Goal: Transaction & Acquisition: Download file/media

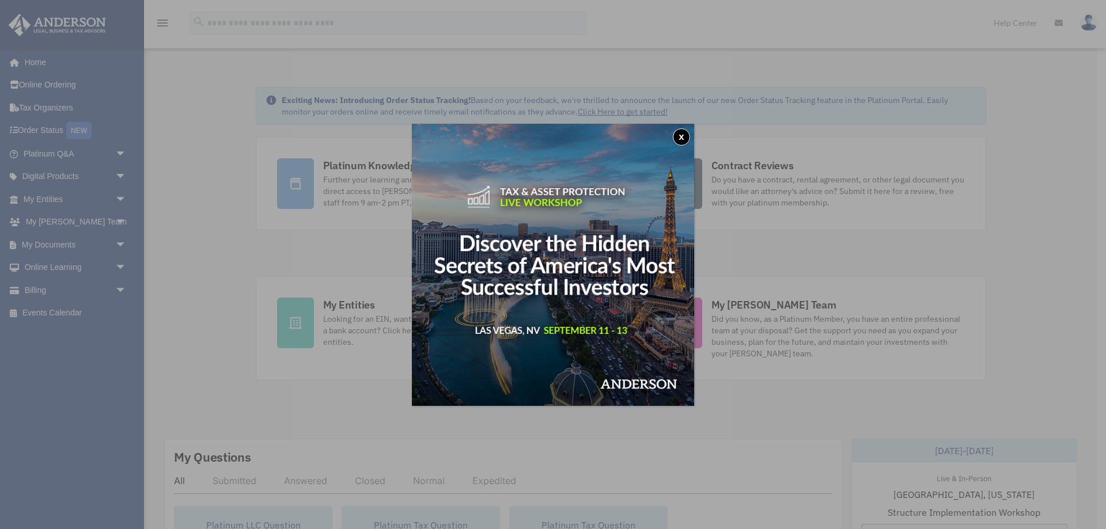
click at [682, 124] on img at bounding box center [553, 265] width 282 height 282
click at [678, 135] on button "x" at bounding box center [681, 136] width 17 height 17
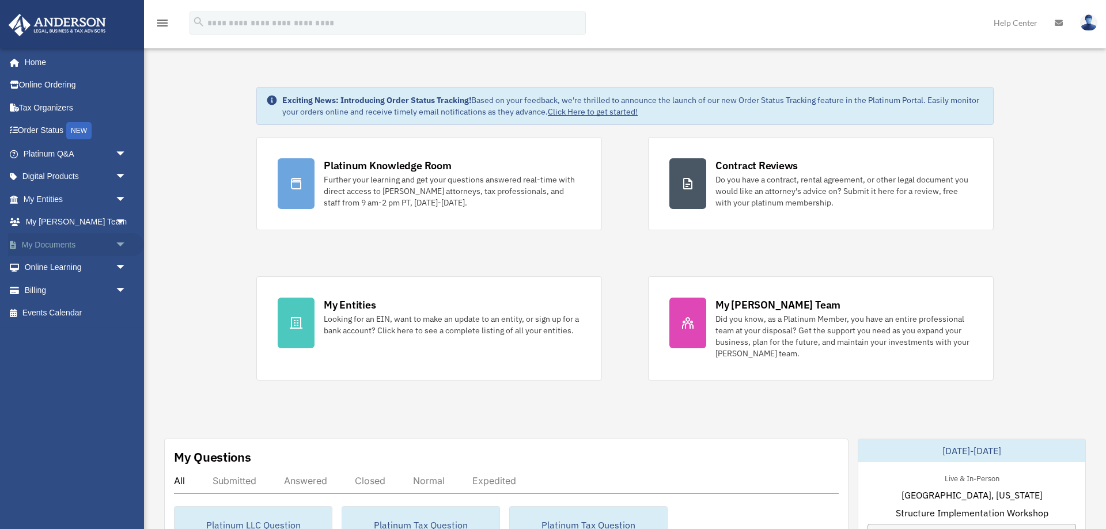
click at [60, 246] on link "My Documents arrow_drop_down" at bounding box center [76, 244] width 136 height 23
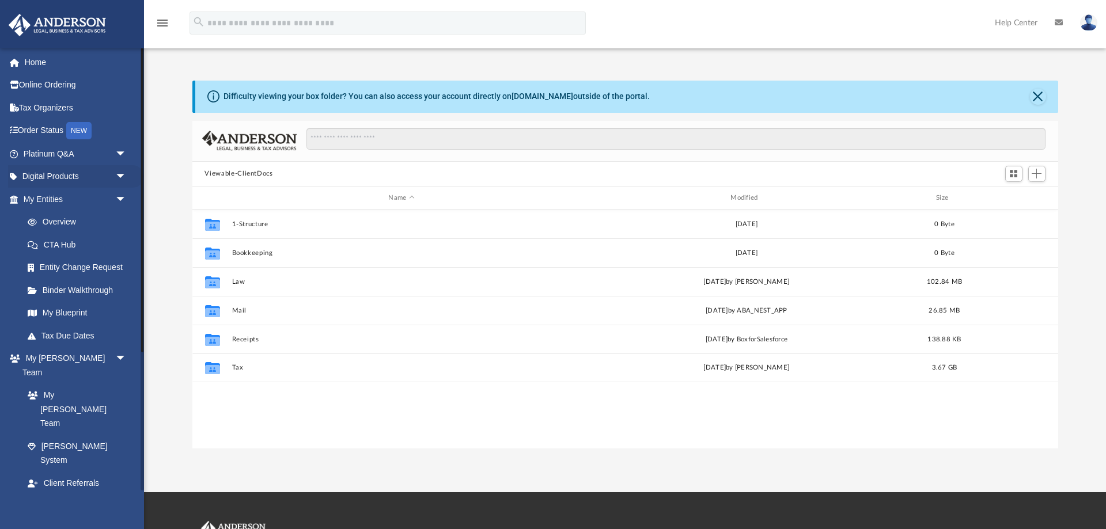
scroll to position [261, 865]
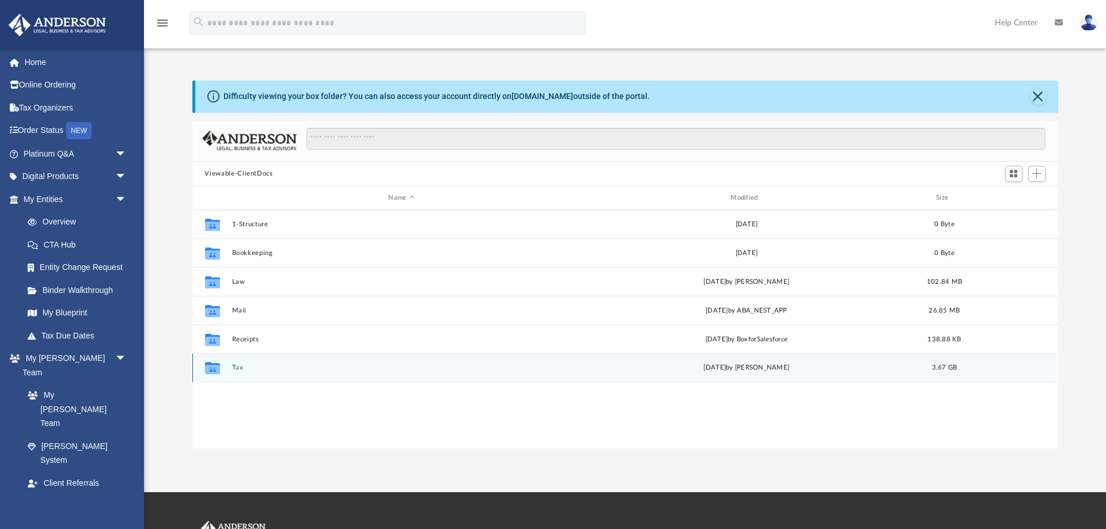
click at [241, 371] on button "Tax" at bounding box center [401, 368] width 340 height 7
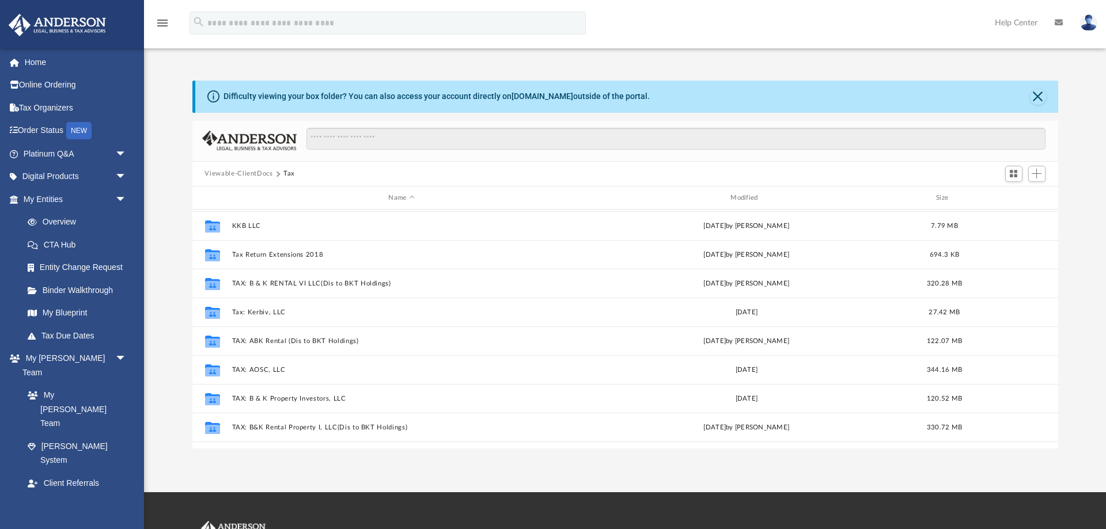
scroll to position [114, 0]
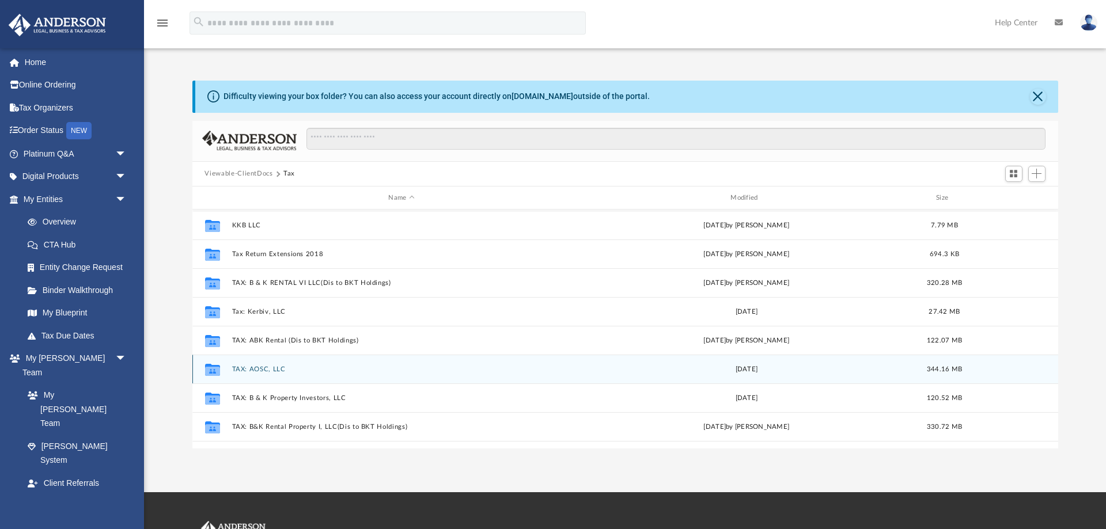
click at [261, 370] on button "TAX: AOSC, LLC" at bounding box center [401, 369] width 340 height 7
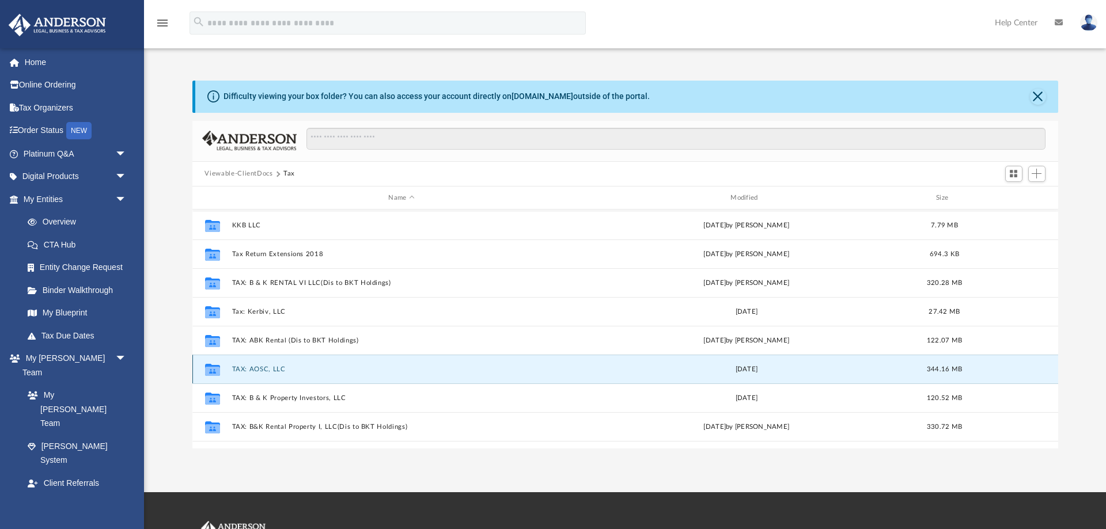
click at [261, 370] on button "TAX: AOSC, LLC" at bounding box center [401, 369] width 340 height 7
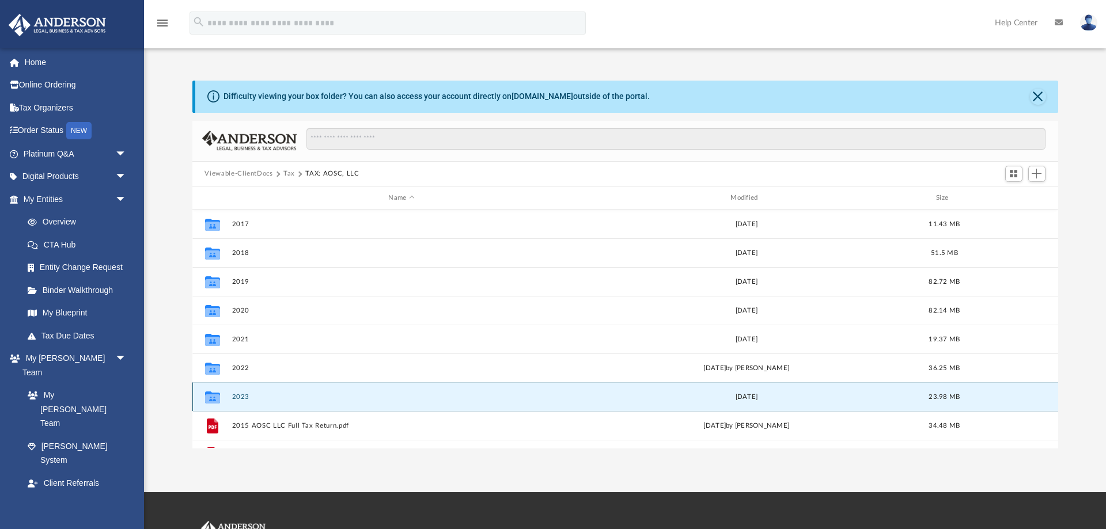
click at [241, 394] on button "2023" at bounding box center [401, 396] width 340 height 7
click at [242, 394] on button "2023" at bounding box center [401, 396] width 340 height 7
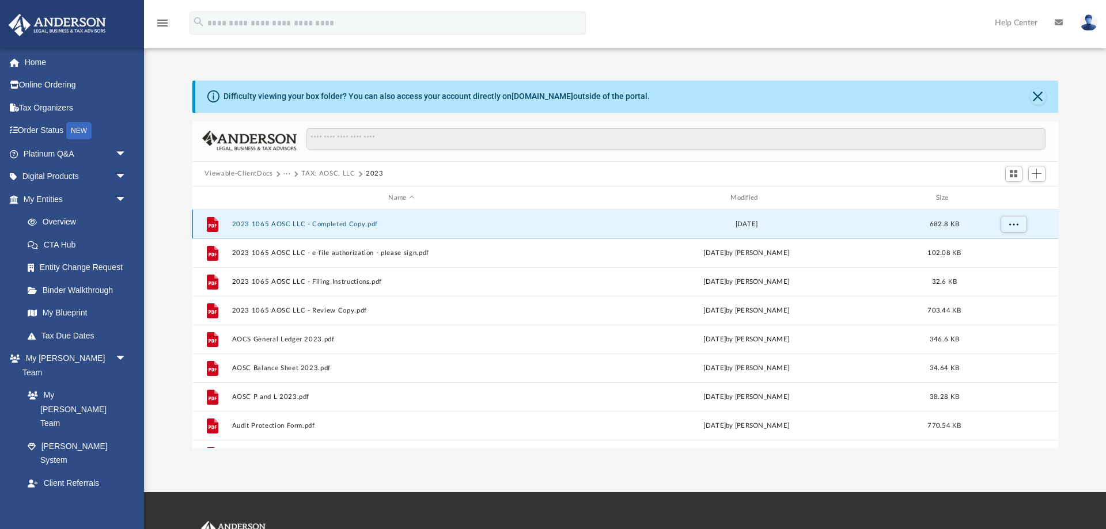
click at [260, 226] on button "2023 1065 AOSC LLC - Completed Copy.pdf" at bounding box center [401, 224] width 340 height 7
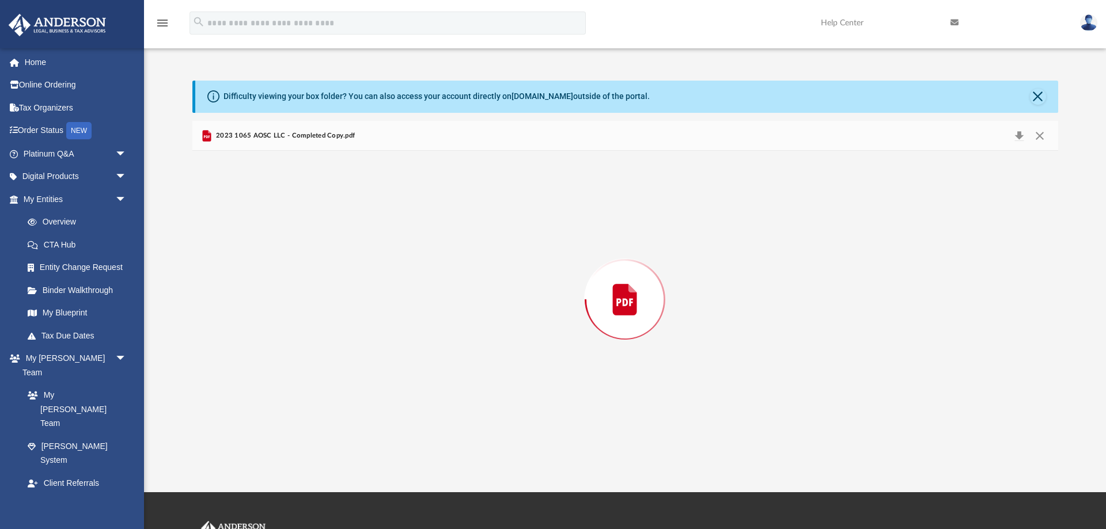
click at [260, 226] on div "Preview" at bounding box center [624, 299] width 865 height 297
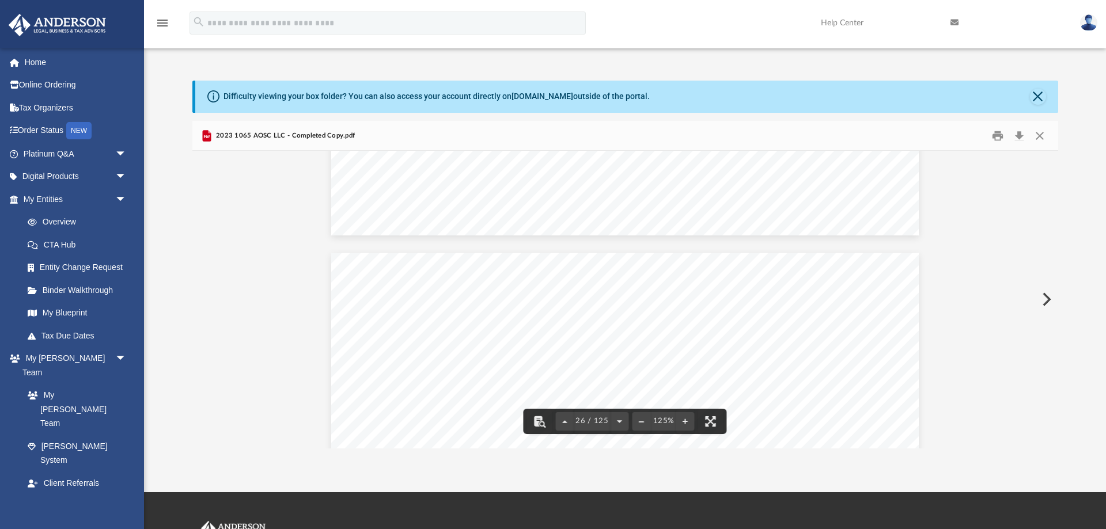
scroll to position [18574, 0]
click at [617, 420] on button "File preview" at bounding box center [619, 421] width 18 height 25
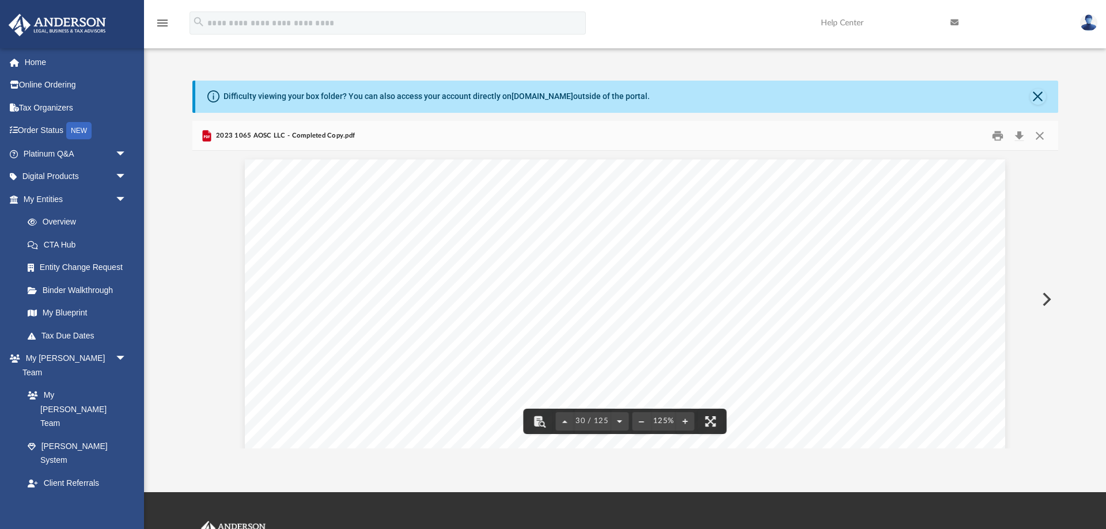
click at [617, 420] on button "File preview" at bounding box center [619, 421] width 18 height 25
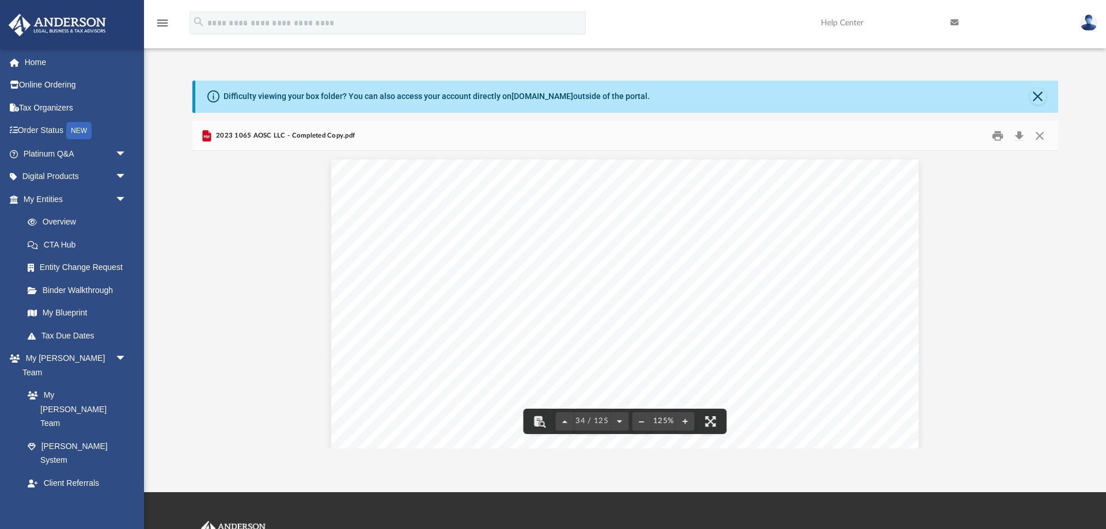
click at [617, 420] on button "File preview" at bounding box center [619, 421] width 18 height 25
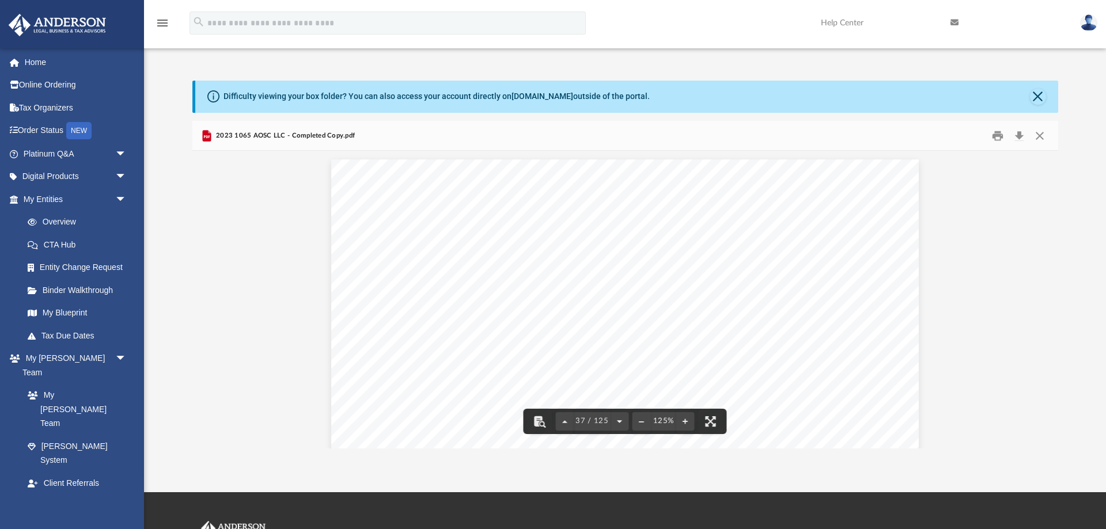
click at [617, 420] on button "File preview" at bounding box center [619, 421] width 18 height 25
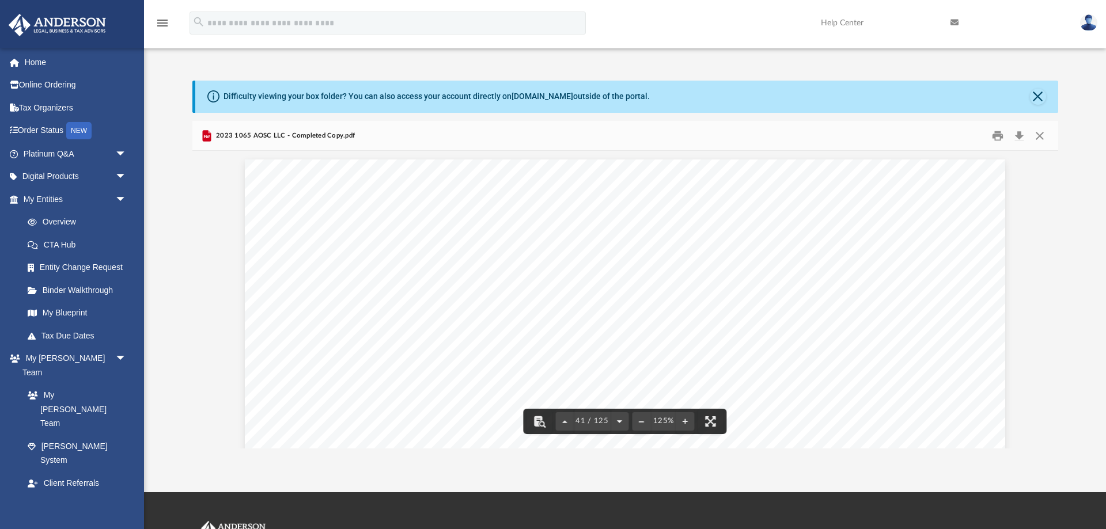
click at [617, 420] on button "File preview" at bounding box center [619, 421] width 18 height 25
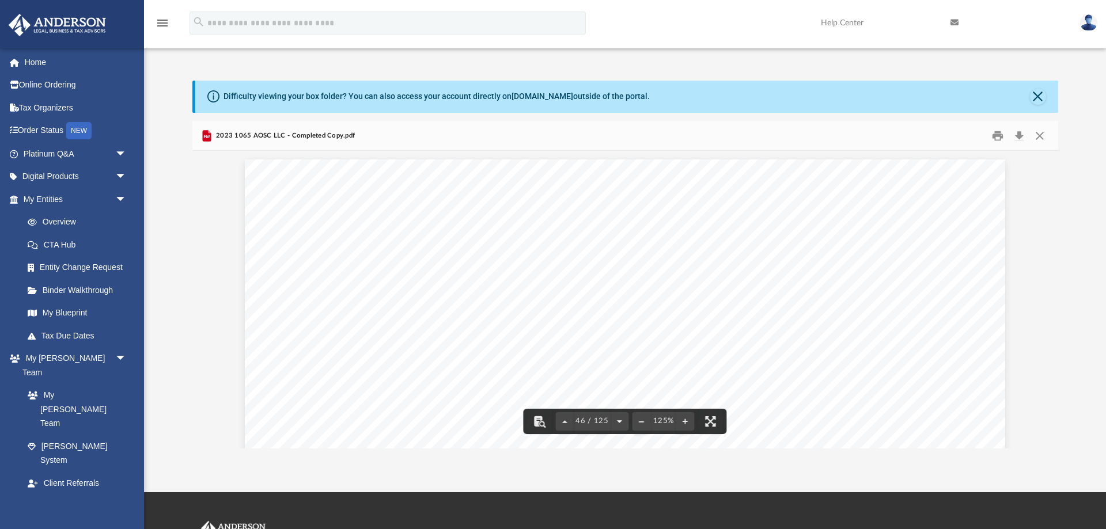
click at [617, 420] on button "File preview" at bounding box center [619, 421] width 18 height 25
